Goal: Information Seeking & Learning: Check status

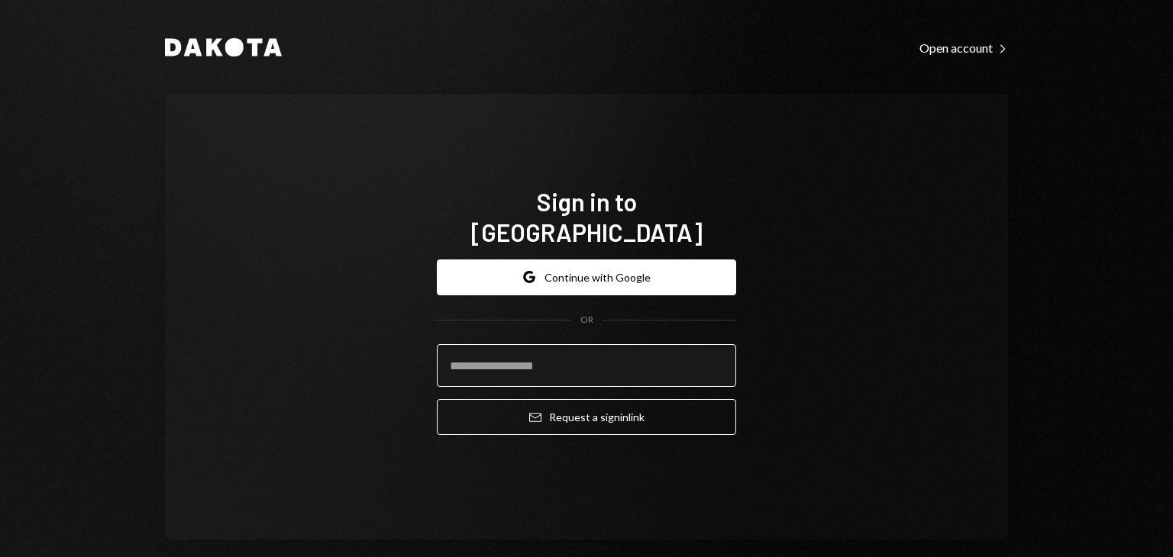
click at [551, 357] on input "email" at bounding box center [586, 365] width 299 height 43
type input "**********"
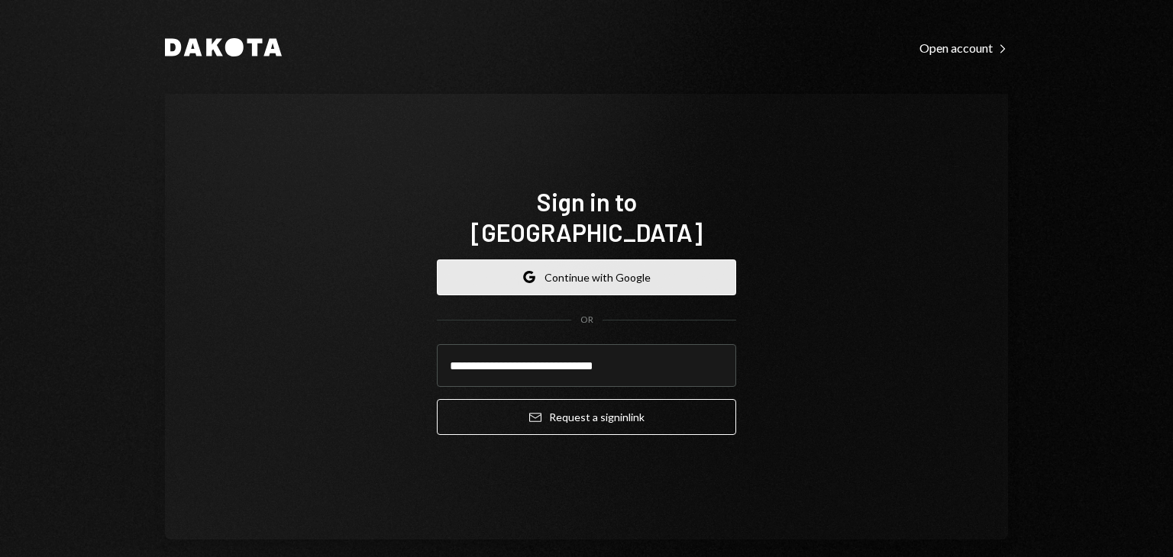
click at [615, 261] on button "Google Continue with Google" at bounding box center [586, 278] width 299 height 36
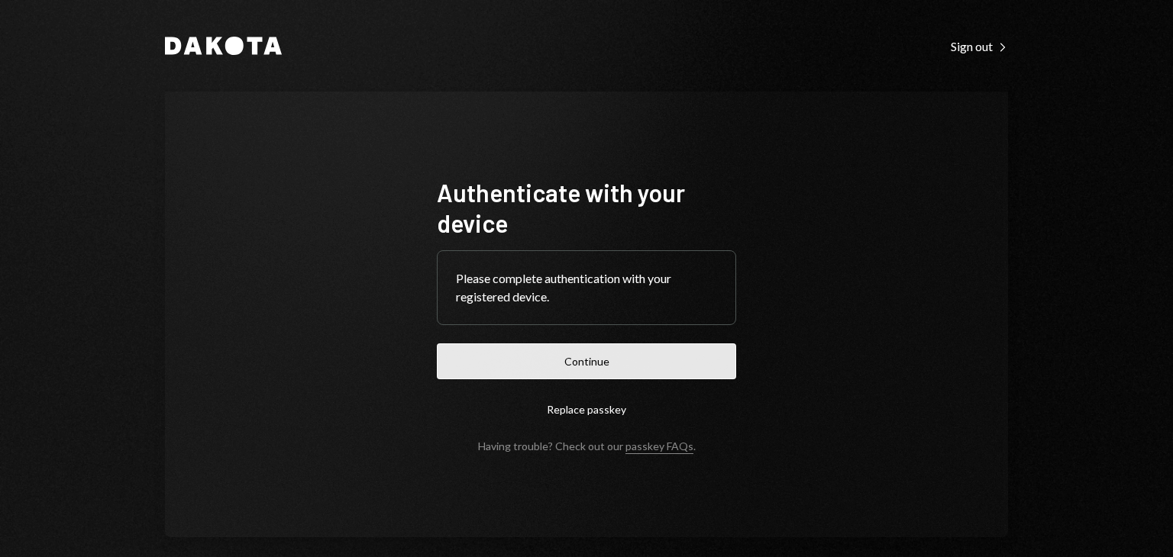
click at [570, 366] on button "Continue" at bounding box center [586, 362] width 299 height 36
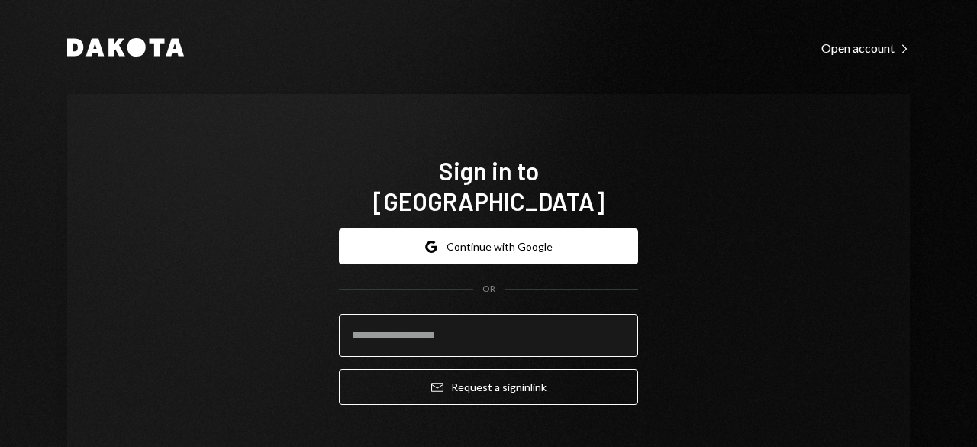
click at [437, 314] on input "email" at bounding box center [488, 335] width 299 height 43
type input "**********"
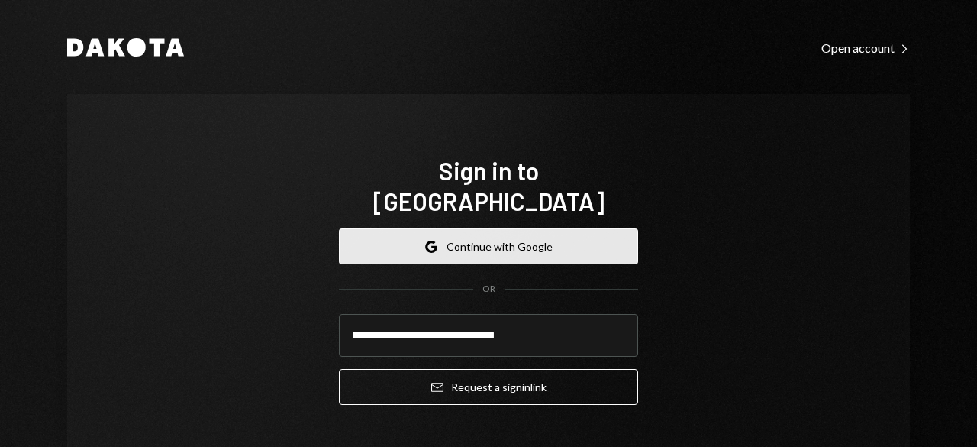
click at [497, 228] on button "Google Continue with Google" at bounding box center [488, 246] width 299 height 36
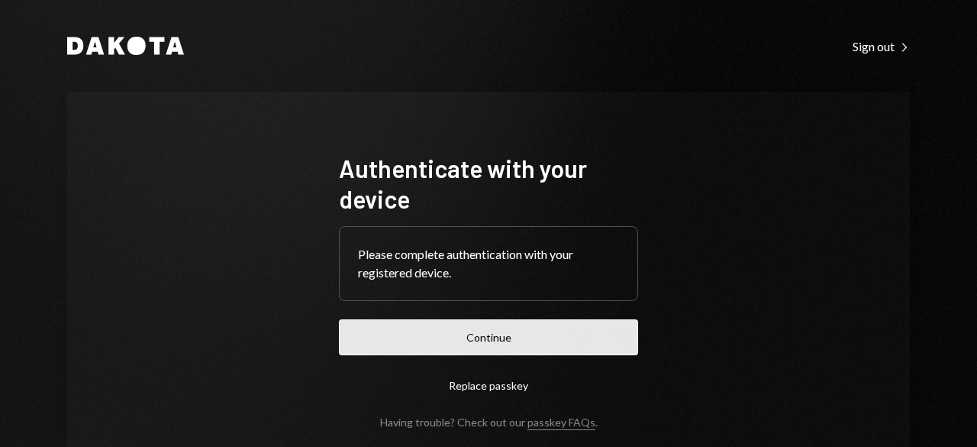
click at [505, 328] on button "Continue" at bounding box center [488, 337] width 299 height 36
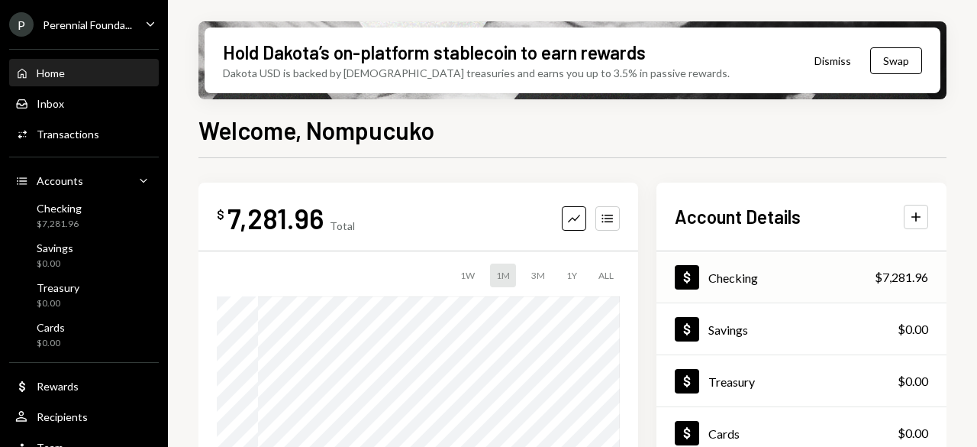
scroll to position [76, 0]
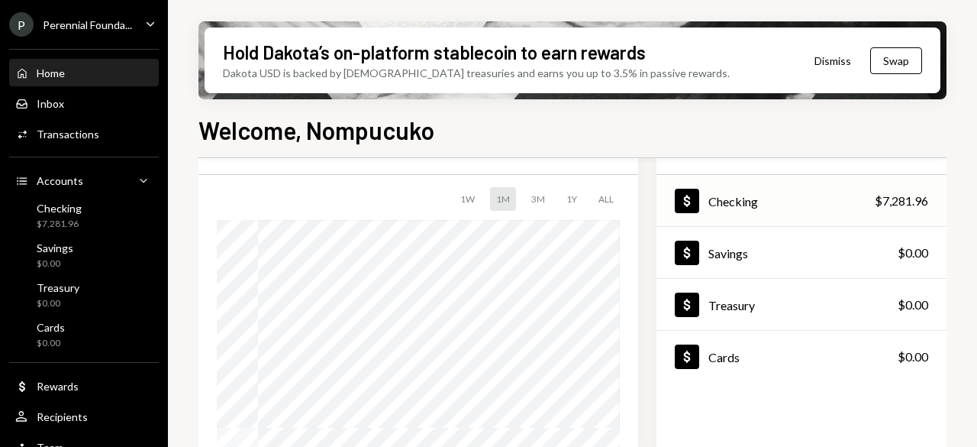
click at [792, 205] on div "Dollar Checking $7,281.96" at bounding box center [802, 201] width 290 height 50
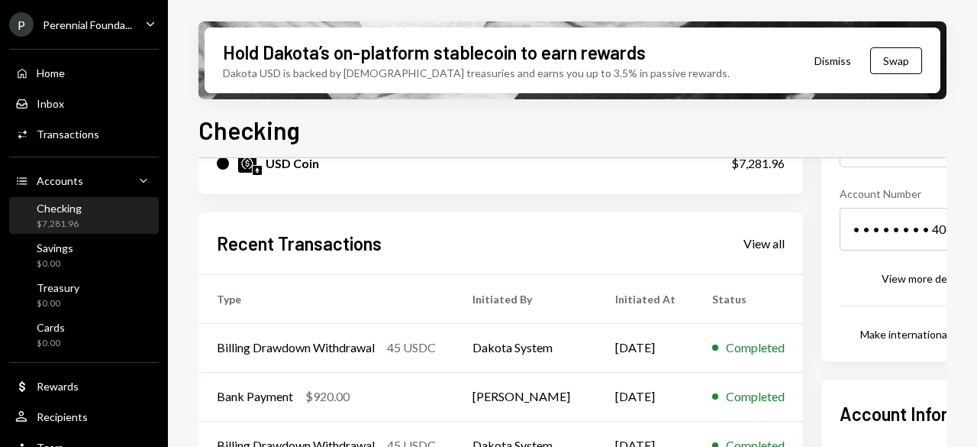
scroll to position [229, 0]
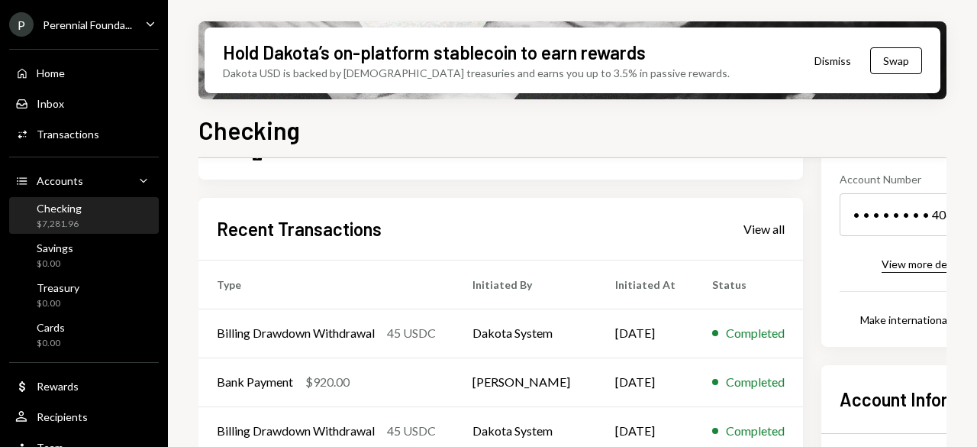
click at [919, 266] on div "View more details" at bounding box center [925, 263] width 86 height 13
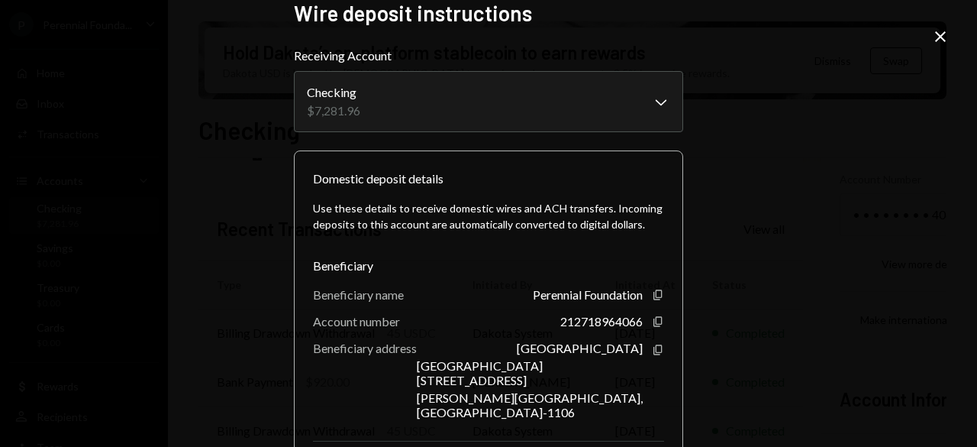
scroll to position [0, 0]
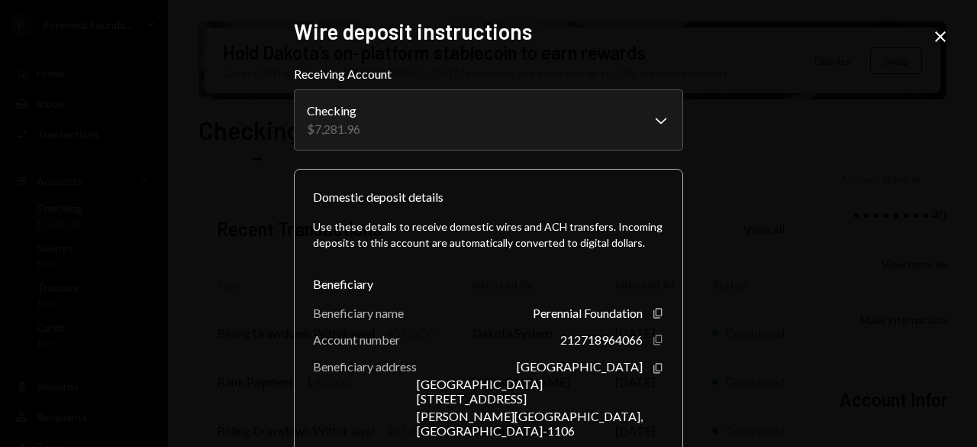
click at [654, 336] on icon "Copy" at bounding box center [658, 340] width 12 height 12
click at [947, 31] on icon "Close" at bounding box center [940, 36] width 18 height 18
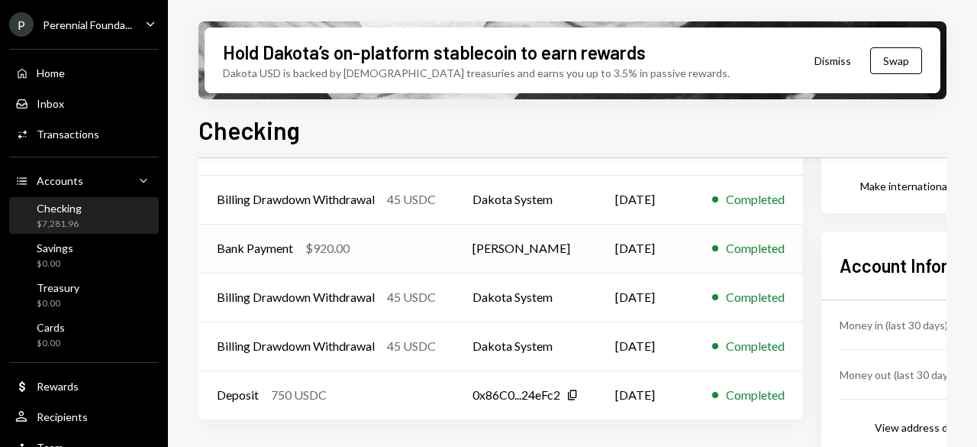
scroll to position [382, 0]
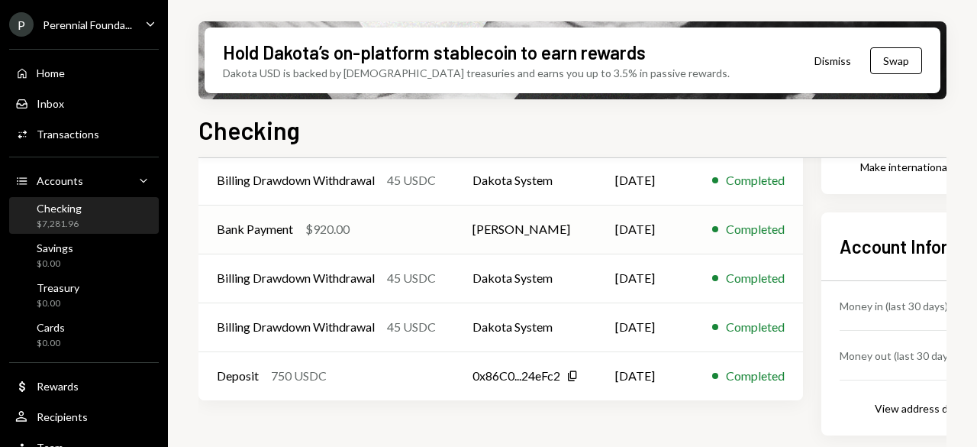
click at [334, 227] on div "$920.00" at bounding box center [327, 229] width 44 height 18
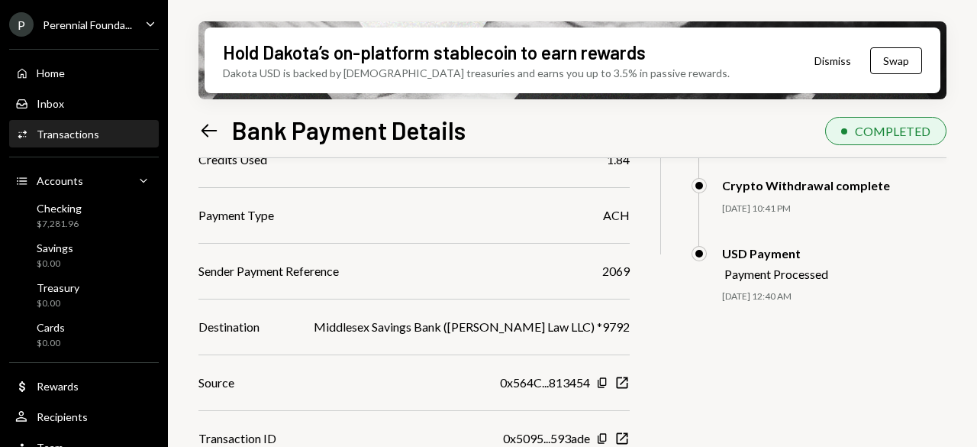
scroll to position [382, 0]
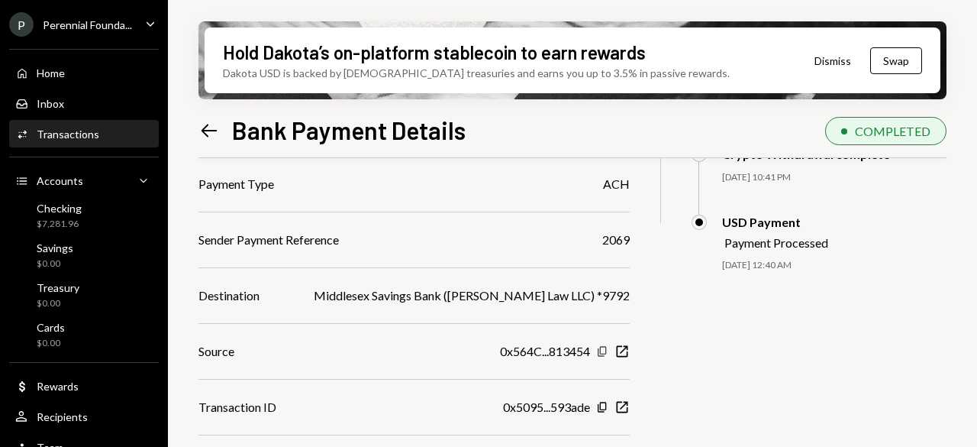
click at [608, 349] on icon "Copy" at bounding box center [602, 351] width 12 height 12
click at [52, 74] on div "Home" at bounding box center [51, 72] width 28 height 13
